Goal: Task Accomplishment & Management: Use online tool/utility

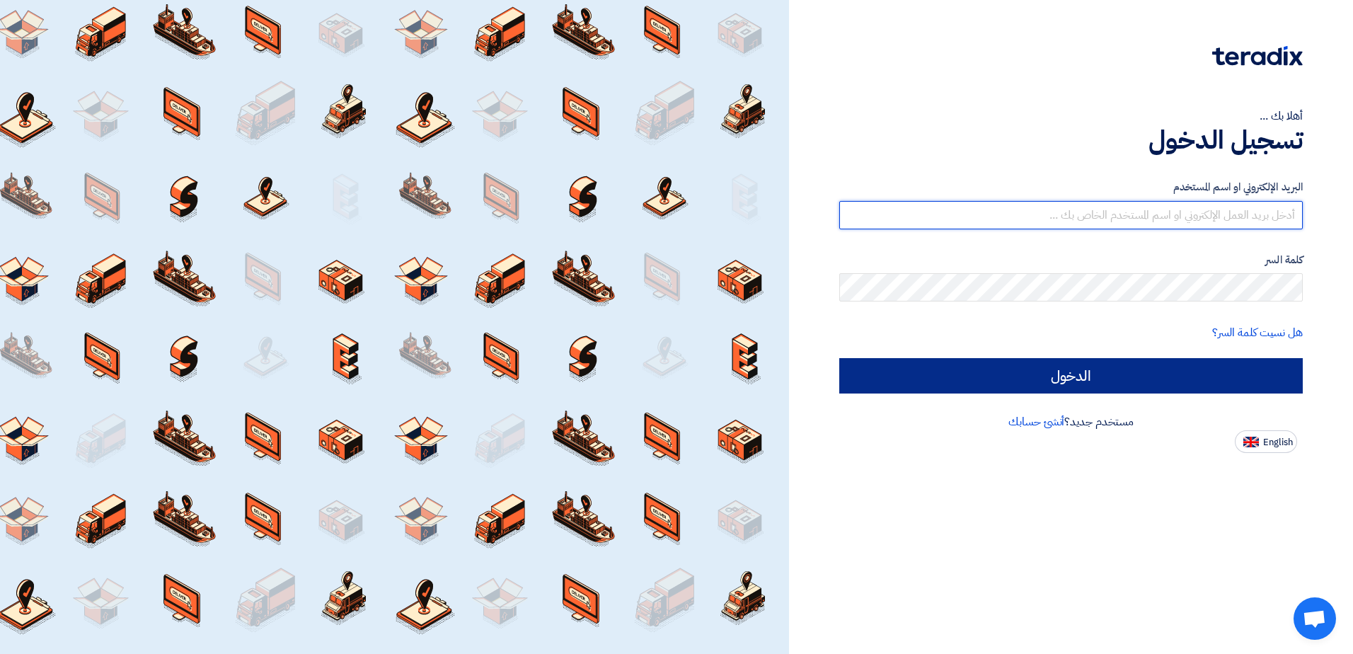
type input "[EMAIL_ADDRESS][DOMAIN_NAME]"
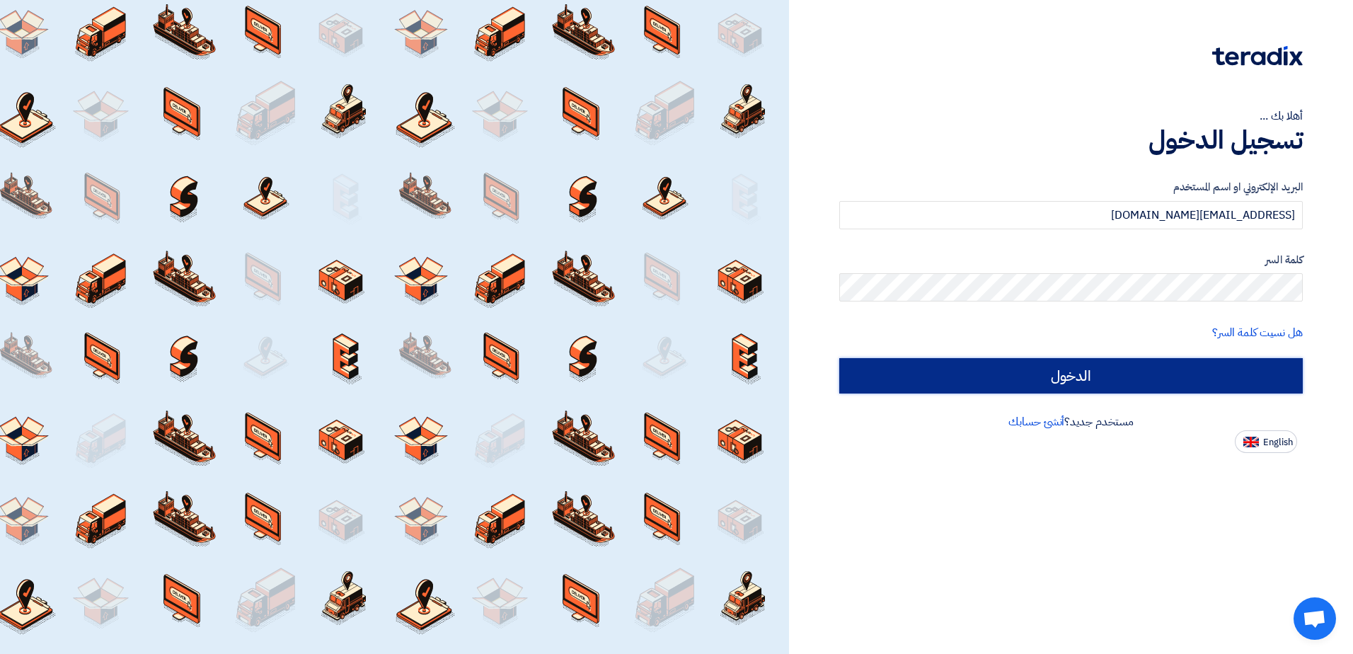
click at [1041, 371] on input "الدخول" at bounding box center [1071, 375] width 464 height 35
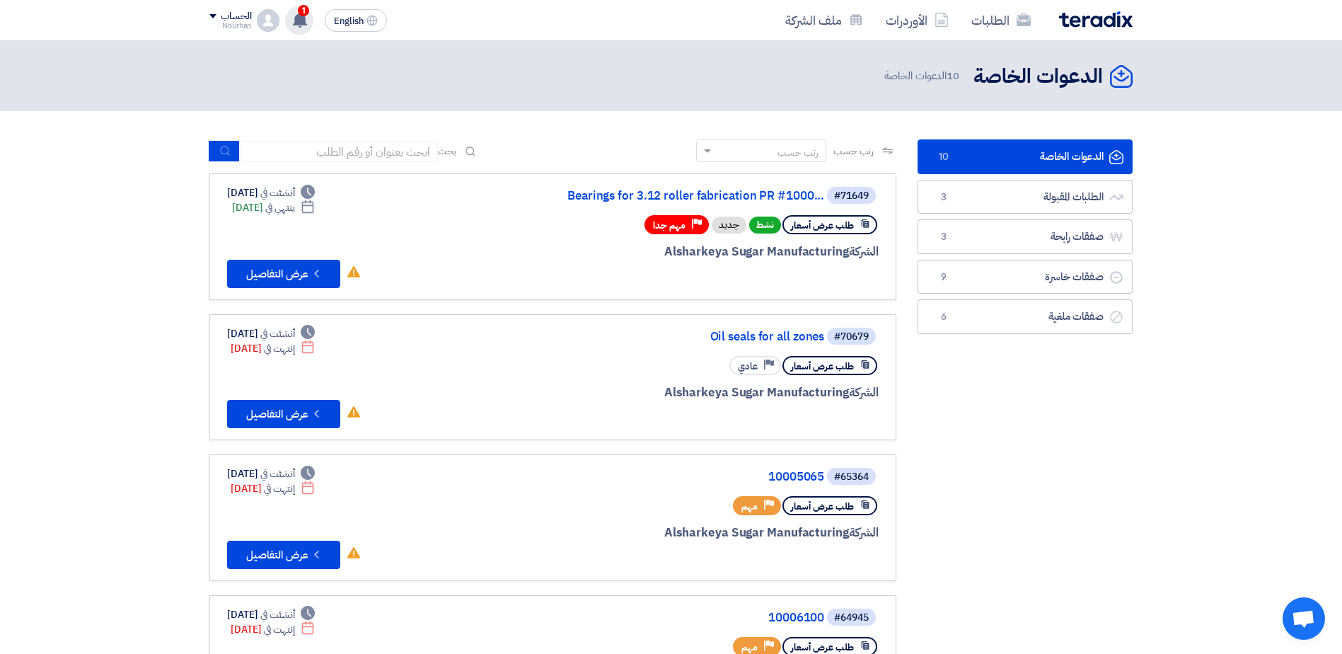
click at [297, 12] on icon at bounding box center [300, 20] width 16 height 16
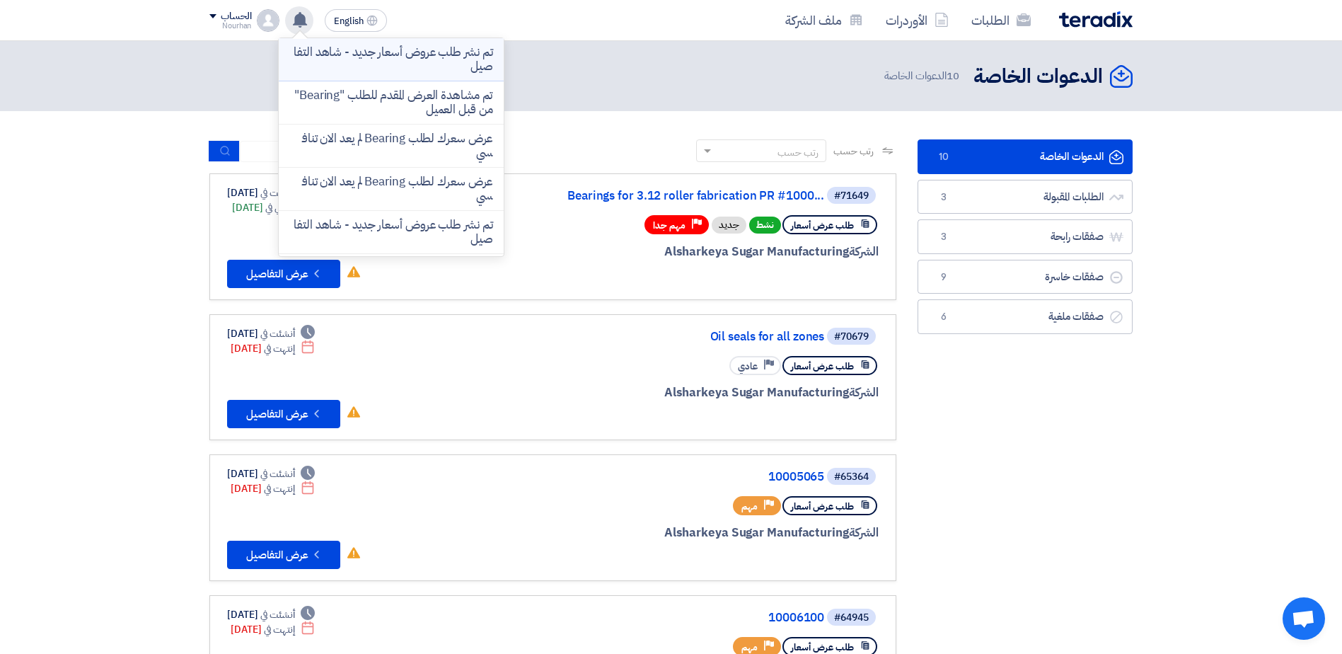
click at [304, 50] on p "تم نشر طلب عروض أسعار جديد - شاهد التفاصيل" at bounding box center [391, 59] width 202 height 28
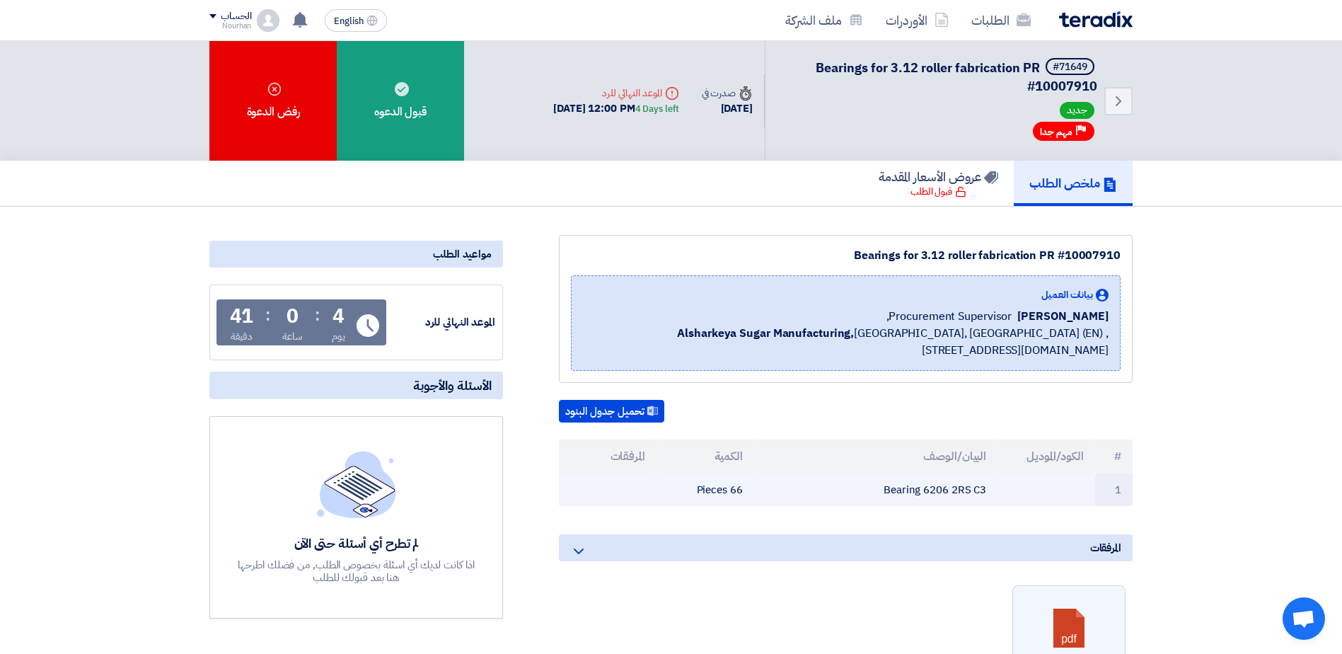
drag, startPoint x: 926, startPoint y: 491, endPoint x: 950, endPoint y: 495, distance: 24.4
click at [950, 495] on td "Bearing 6206 2RS C3" at bounding box center [876, 489] width 244 height 33
copy td "6206"
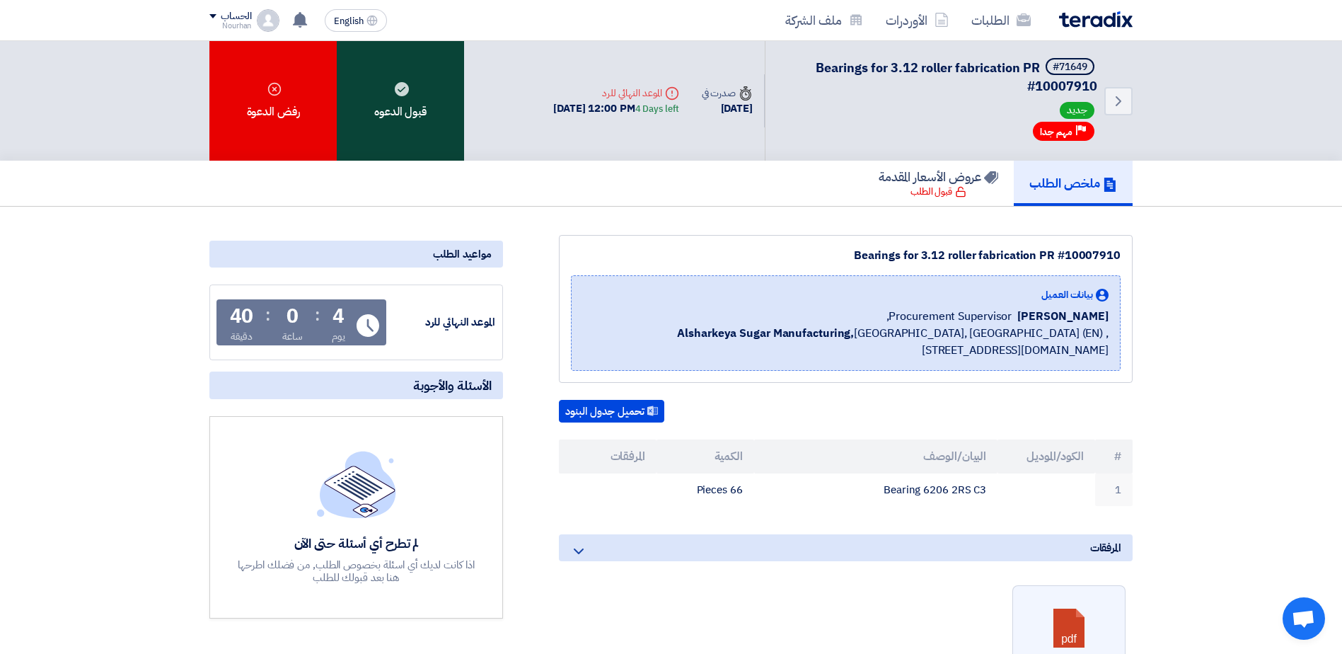
click at [400, 132] on div "قبول الدعوه" at bounding box center [400, 101] width 127 height 120
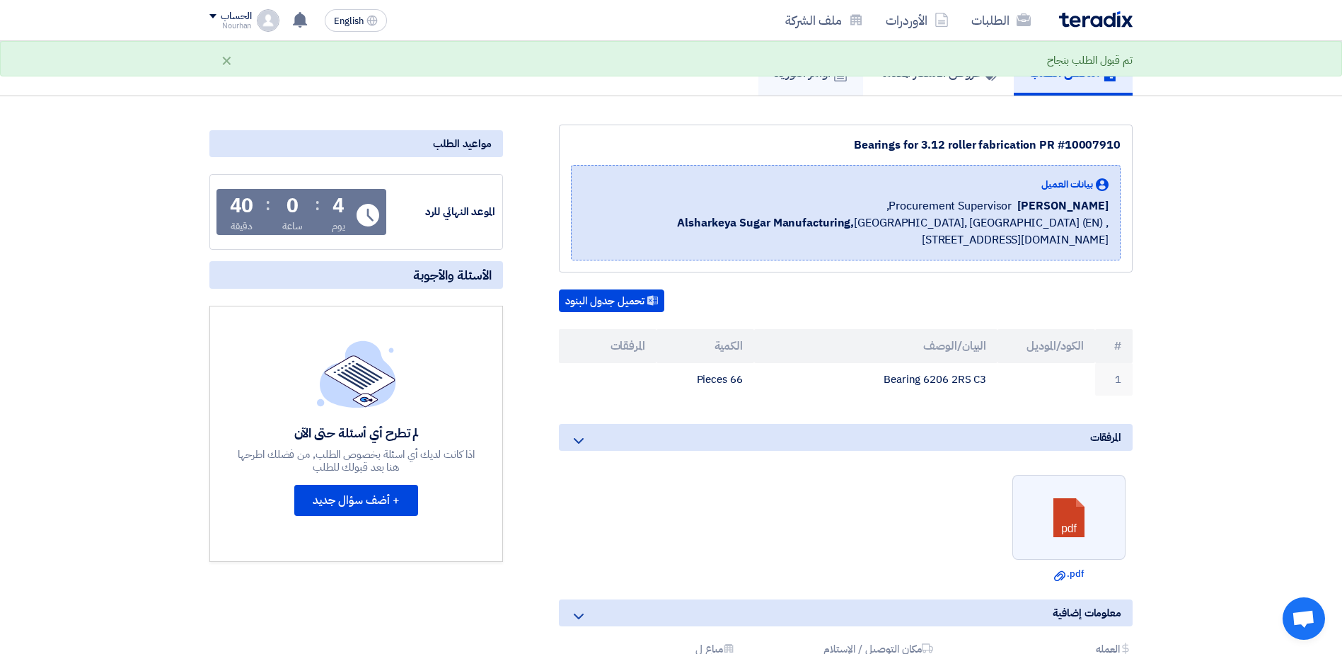
scroll to position [142, 0]
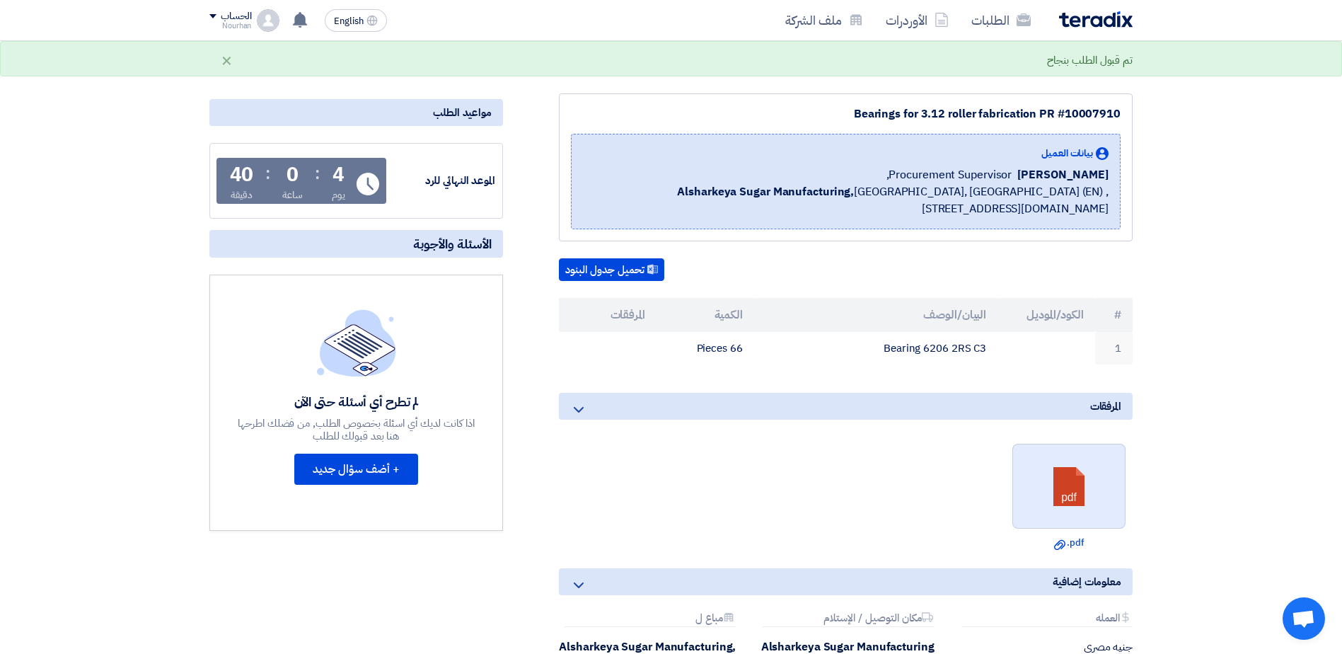
click at [1112, 492] on link at bounding box center [1069, 486] width 113 height 85
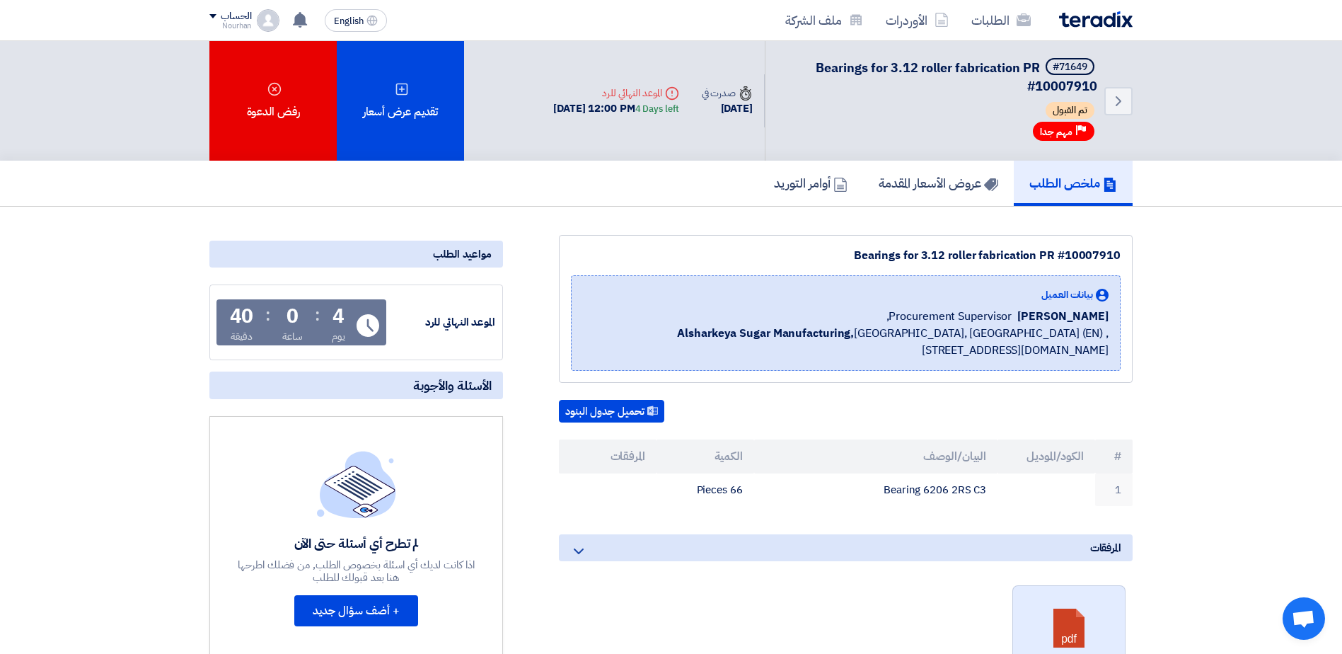
click at [1069, 609] on link at bounding box center [1069, 628] width 113 height 85
click at [1098, 259] on div "Bearings for 3.12 roller fabrication PR #10007910" at bounding box center [846, 255] width 550 height 17
drag, startPoint x: 1098, startPoint y: 259, endPoint x: 1091, endPoint y: 251, distance: 10.6
click at [1091, 251] on div "Bearings for 3.12 roller fabrication PR #10007910" at bounding box center [846, 255] width 550 height 17
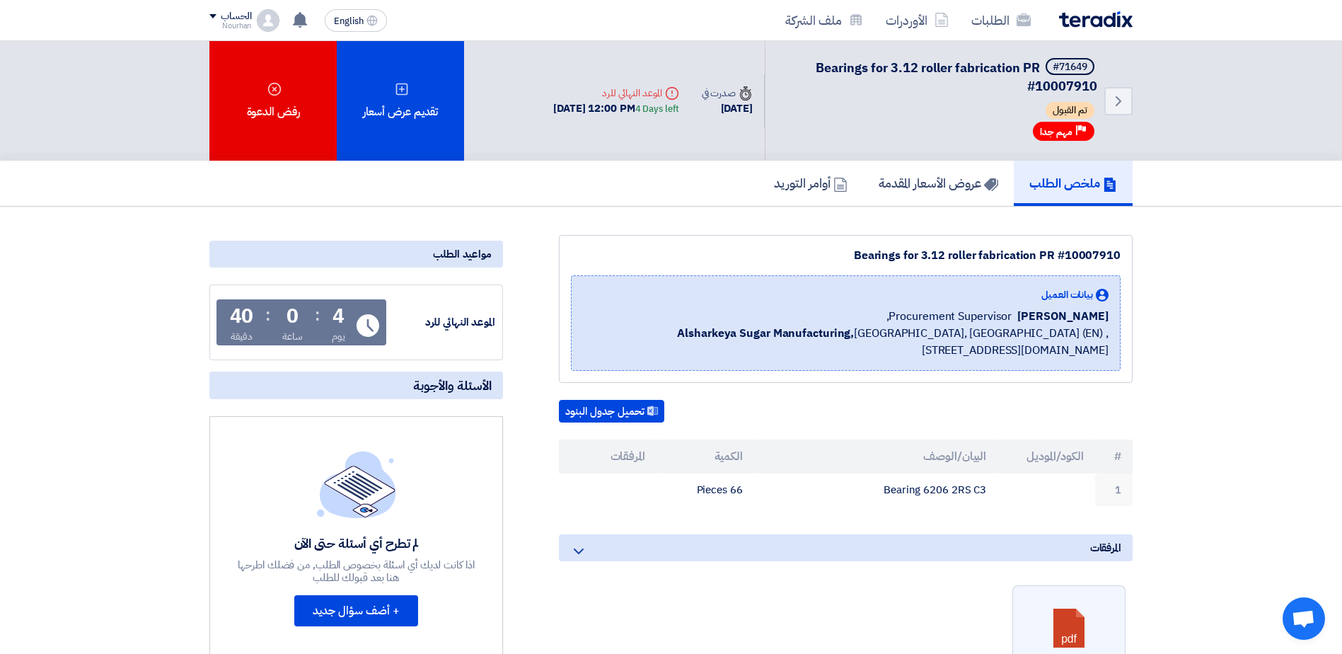
click at [1089, 253] on div "Bearings for 3.12 roller fabrication PR #10007910" at bounding box center [846, 255] width 550 height 17
copy div "10007910"
